Goal: Find specific page/section

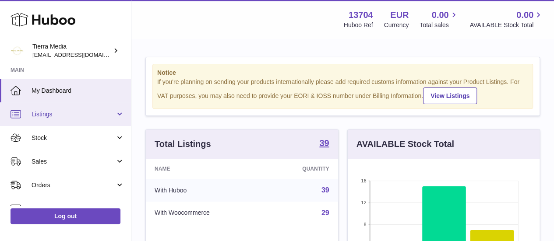
scroll to position [137, 192]
click at [88, 116] on span "Listings" at bounding box center [74, 114] width 84 height 8
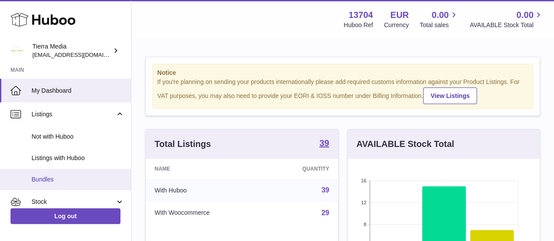
click at [84, 175] on link "Bundles" at bounding box center [65, 179] width 131 height 21
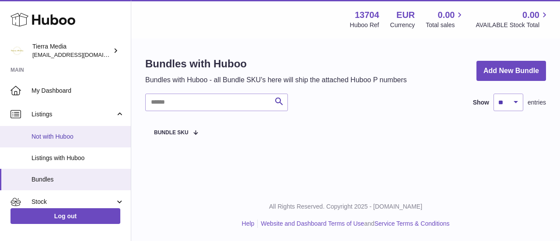
click at [65, 136] on span "Not with Huboo" at bounding box center [78, 137] width 93 height 8
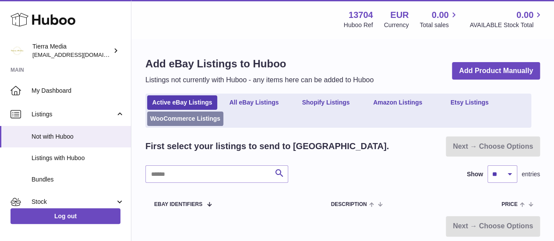
click at [197, 116] on link "WooCommerce Listings" at bounding box center [185, 119] width 76 height 14
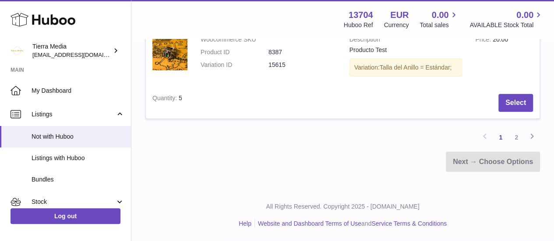
scroll to position [1122, 0]
click at [518, 145] on link "2" at bounding box center [516, 138] width 16 height 16
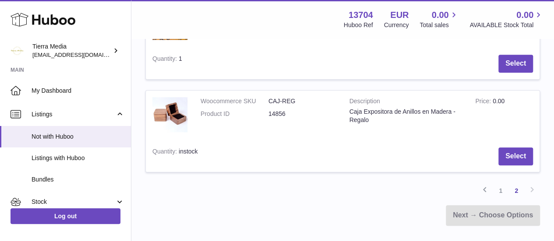
scroll to position [417, 0]
